Goal: Task Accomplishment & Management: Complete application form

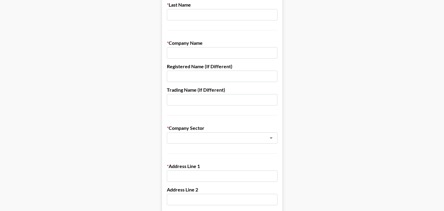
scroll to position [61, 0]
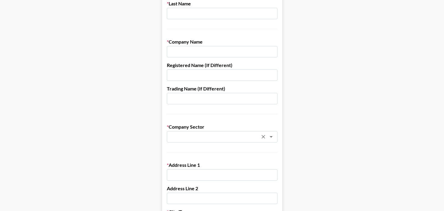
click at [235, 140] on div "​" at bounding box center [222, 136] width 111 height 11
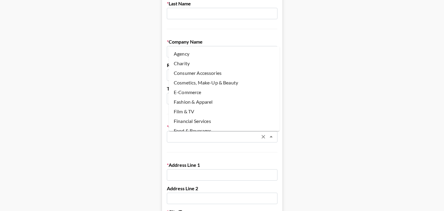
click at [216, 52] on li "Agency" at bounding box center [224, 54] width 111 height 10
type input "Agency"
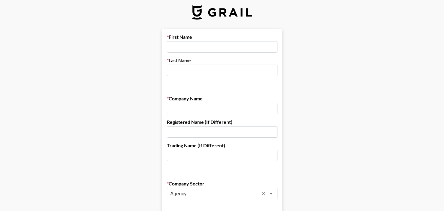
scroll to position [0, 0]
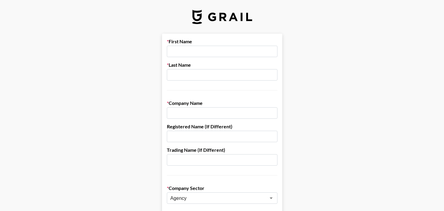
click at [195, 52] on input "text" at bounding box center [222, 51] width 111 height 11
type input "J"
type input "[PERSON_NAME]"
click at [181, 78] on input "text" at bounding box center [222, 74] width 111 height 11
type input "Shi"
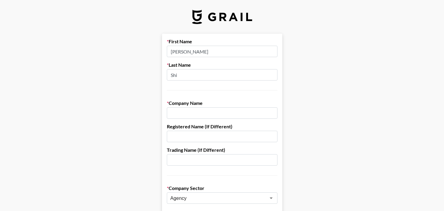
click at [202, 112] on input "text" at bounding box center [222, 112] width 111 height 11
drag, startPoint x: 220, startPoint y: 110, endPoint x: 114, endPoint y: 109, distance: 105.6
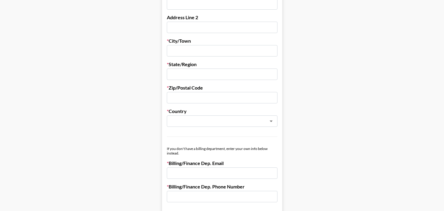
scroll to position [292, 0]
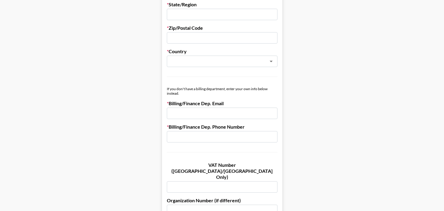
type input "Kunya Media"
click at [237, 156] on form "First Name [PERSON_NAME] Last Name Shi Company Name [PERSON_NAME] Media Registe…" at bounding box center [222, 0] width 120 height 519
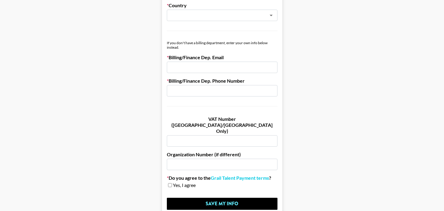
scroll to position [362, 0]
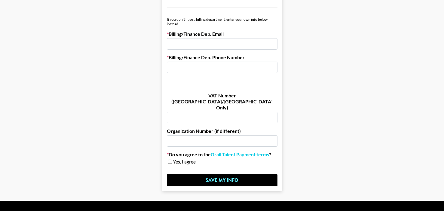
click at [171, 160] on input "checkbox" at bounding box center [170, 162] width 4 height 4
checkbox input "true"
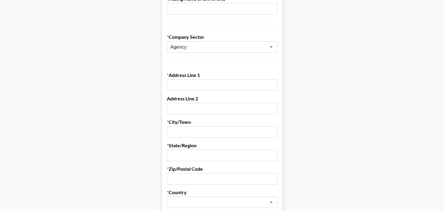
scroll to position [153, 0]
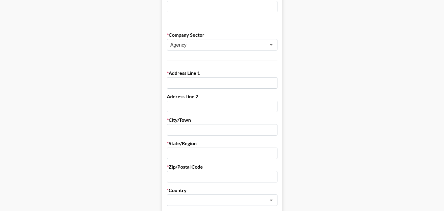
click at [195, 131] on input "text" at bounding box center [222, 129] width 111 height 11
type input "Chengdu"
click at [196, 150] on input "text" at bounding box center [222, 153] width 111 height 11
type input "[GEOGRAPHIC_DATA]"
click at [190, 176] on input "text" at bounding box center [222, 176] width 111 height 11
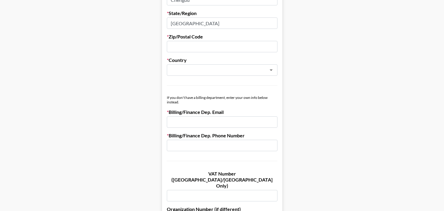
scroll to position [352, 0]
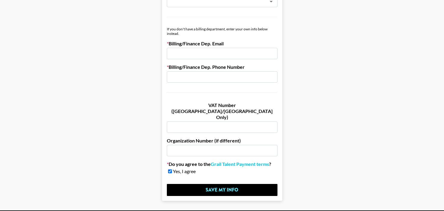
click at [198, 57] on input "email" at bounding box center [222, 53] width 111 height 11
type input "j"
type input "R"
type input "J"
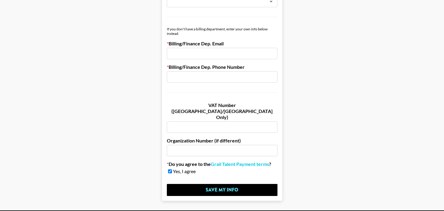
type input "R"
type input "[PERSON_NAME][EMAIL_ADDRESS][DOMAIN_NAME]"
click at [192, 77] on input "text" at bounding box center [222, 76] width 111 height 11
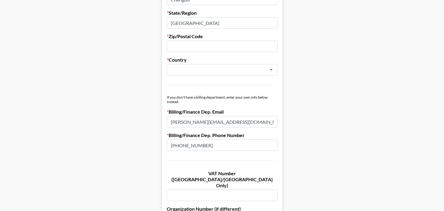
scroll to position [263, 0]
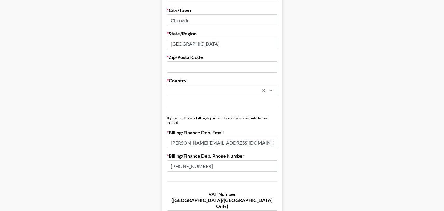
type input "[PHONE_NUMBER]"
click at [236, 93] on input "text" at bounding box center [213, 90] width 87 height 7
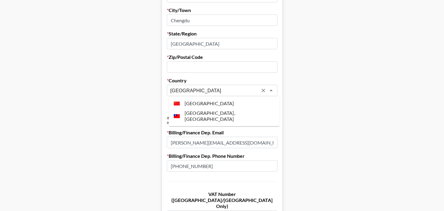
click at [224, 104] on li "[GEOGRAPHIC_DATA]" at bounding box center [224, 104] width 111 height 10
type input "[GEOGRAPHIC_DATA]"
click at [213, 65] on input "text" at bounding box center [222, 66] width 111 height 11
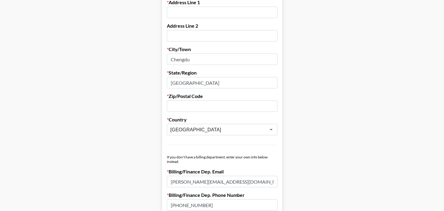
scroll to position [226, 5]
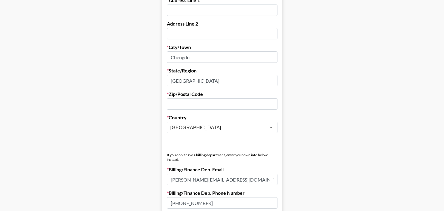
click at [177, 179] on input "[PERSON_NAME][EMAIL_ADDRESS][DOMAIN_NAME]" at bounding box center [222, 179] width 111 height 11
type input "[EMAIL_ADDRESS][DOMAIN_NAME]"
click at [417, 91] on main "First Name [PERSON_NAME] Last Name Shi Company Name Kunya Media Registered Name…" at bounding box center [222, 67] width 434 height 519
click at [194, 104] on input "text" at bounding box center [222, 103] width 111 height 11
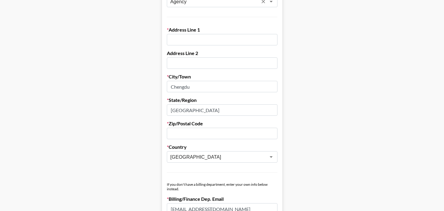
scroll to position [136, 5]
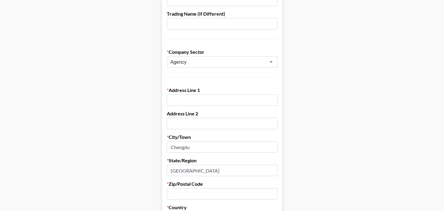
click at [173, 101] on input "text" at bounding box center [222, 99] width 111 height 11
paste input "Room 07, [STREET_ADDRESS],"
click at [348, 108] on main "First Name [PERSON_NAME] Last Name Shi Company Name Kunya Media Registered Name…" at bounding box center [222, 156] width 434 height 519
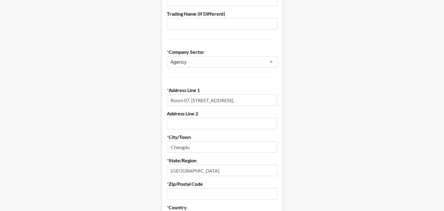
drag, startPoint x: 270, startPoint y: 98, endPoint x: 311, endPoint y: 96, distance: 40.9
click at [311, 96] on main "First Name [PERSON_NAME] Last Name Shi Company Name Kunya Media Registered Name…" at bounding box center [222, 156] width 434 height 519
click at [237, 100] on input "Room 07, [STREET_ADDRESS]," at bounding box center [222, 99] width 111 height 11
drag, startPoint x: 232, startPoint y: 100, endPoint x: 293, endPoint y: 98, distance: 61.1
click at [293, 98] on main "First Name [PERSON_NAME] Last Name Shi Company Name Kunya Media Registered Name…" at bounding box center [222, 156] width 434 height 519
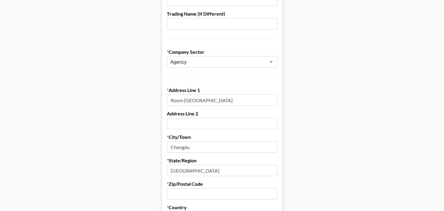
scroll to position [0, 29]
type input "Room [GEOGRAPHIC_DATA]"
click at [201, 121] on input "text" at bounding box center [222, 123] width 111 height 11
paste input "[GEOGRAPHIC_DATA],"
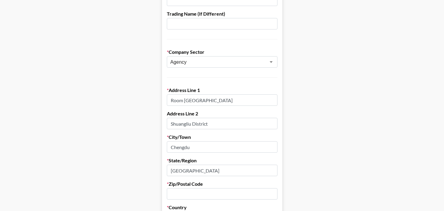
type input "Shuangliu District"
click at [389, 142] on main "First Name [PERSON_NAME] Last Name Shi Company Name Kunya Media Registered Name…" at bounding box center [222, 156] width 434 height 519
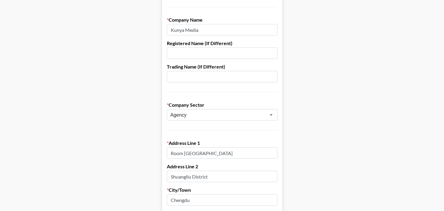
scroll to position [61, 5]
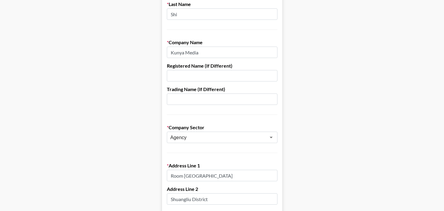
click at [200, 73] on input "text" at bounding box center [222, 75] width 111 height 11
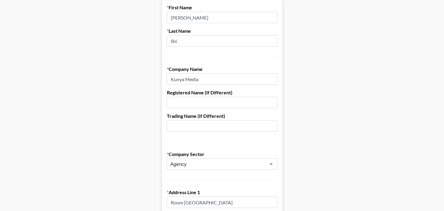
scroll to position [70, 5]
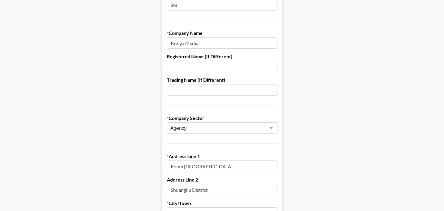
click at [213, 63] on input "text" at bounding box center [222, 66] width 111 height 11
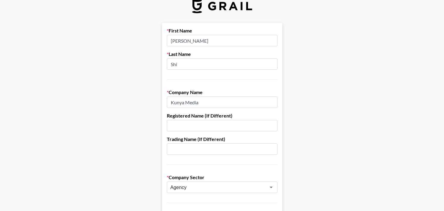
scroll to position [13, 5]
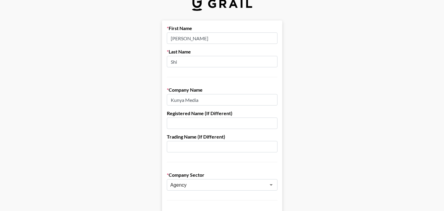
paste input "91510100MA64FHR529"
type input "91510100MA64FHR529"
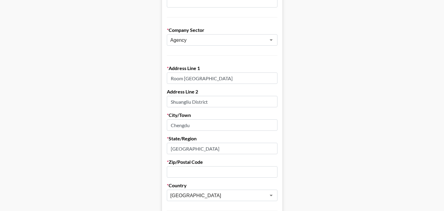
scroll to position [364, 5]
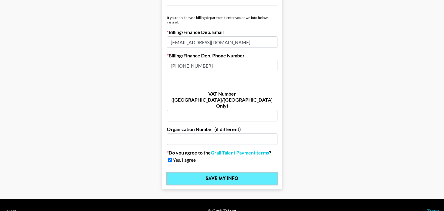
click at [235, 173] on input "Save My Info" at bounding box center [222, 179] width 111 height 12
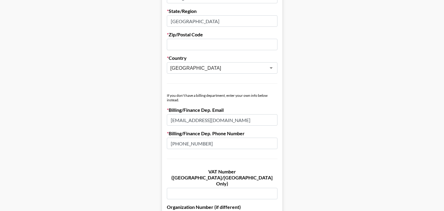
scroll to position [283, 5]
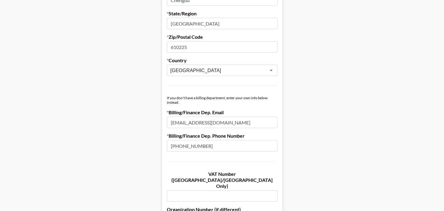
type input "610225"
click at [336, 81] on main "First Name [PERSON_NAME] Last Name Shi Company Name Kunya Media Registered Name…" at bounding box center [222, 9] width 434 height 519
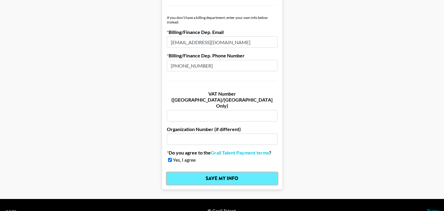
click at [231, 173] on input "Save My Info" at bounding box center [222, 179] width 111 height 12
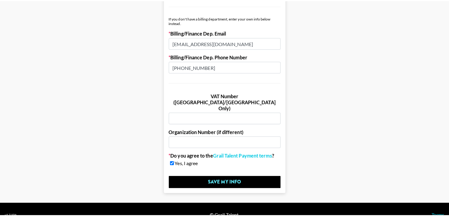
scroll to position [0, 0]
